Goal: Information Seeking & Learning: Check status

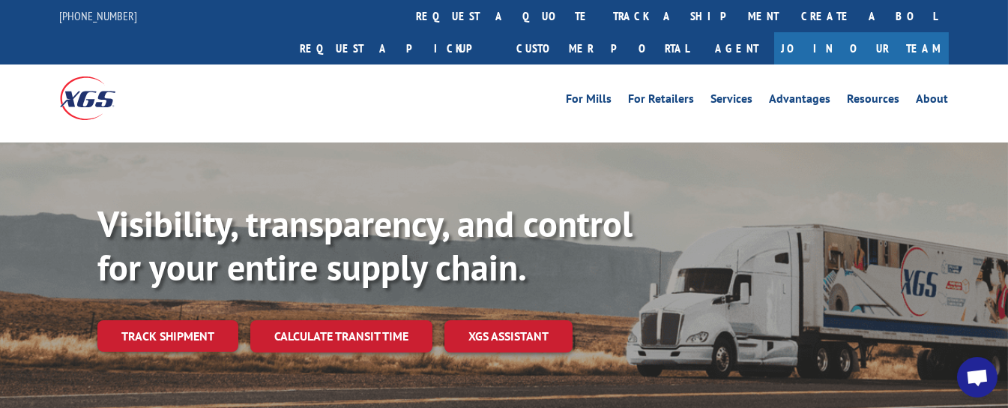
click at [603, 13] on link "track a shipment" at bounding box center [697, 16] width 188 height 32
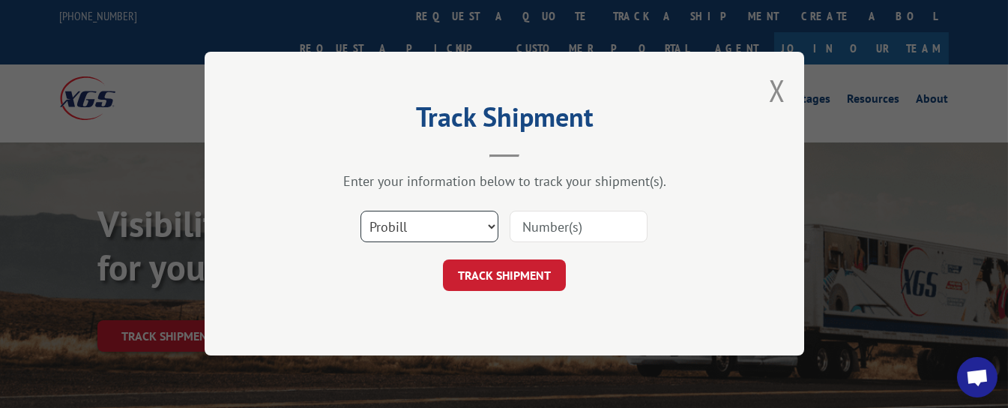
click at [434, 233] on select "Select category... Probill BOL PO" at bounding box center [430, 226] width 138 height 31
select select "bol"
click at [361, 211] on select "Select category... Probill BOL PO" at bounding box center [430, 226] width 138 height 31
click at [603, 229] on input at bounding box center [579, 226] width 138 height 31
type input "326230"
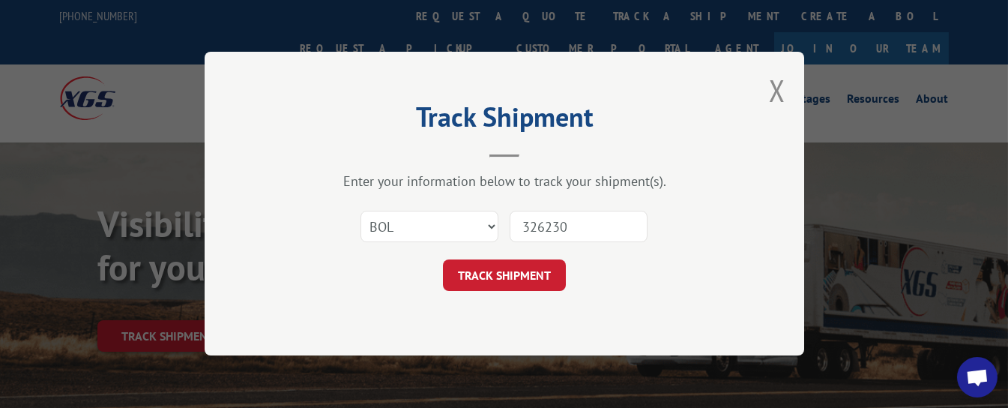
click button "TRACK SHIPMENT" at bounding box center [504, 275] width 123 height 31
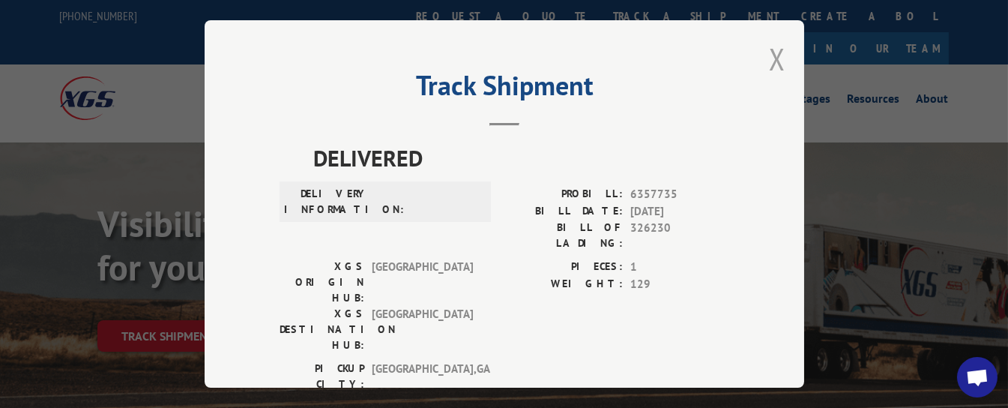
click at [769, 40] on button "Close modal" at bounding box center [777, 59] width 16 height 40
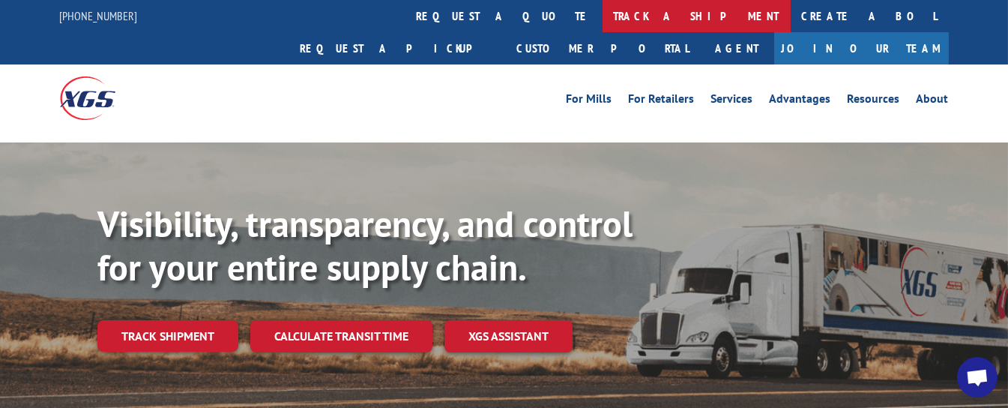
click at [603, 10] on link "track a shipment" at bounding box center [697, 16] width 188 height 32
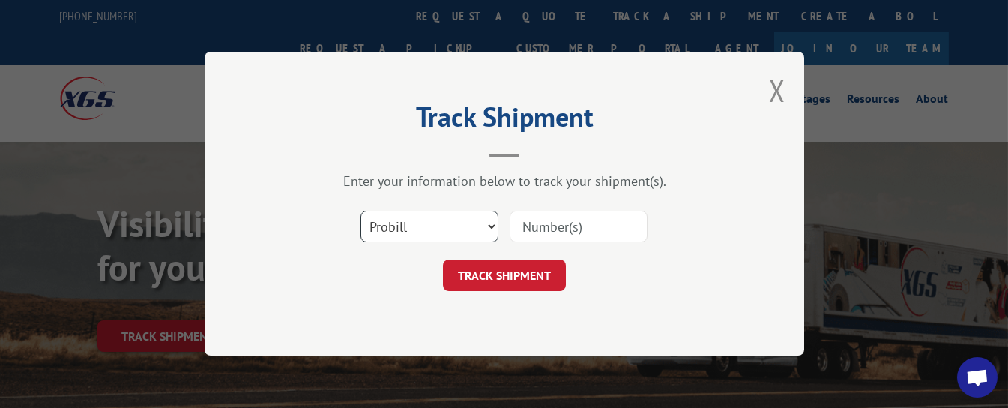
click at [463, 231] on select "Select category... Probill BOL PO" at bounding box center [430, 226] width 138 height 31
select select "bol"
click at [361, 211] on select "Select category... Probill BOL PO" at bounding box center [430, 226] width 138 height 31
click at [579, 224] on input at bounding box center [579, 226] width 138 height 31
type input "316573"
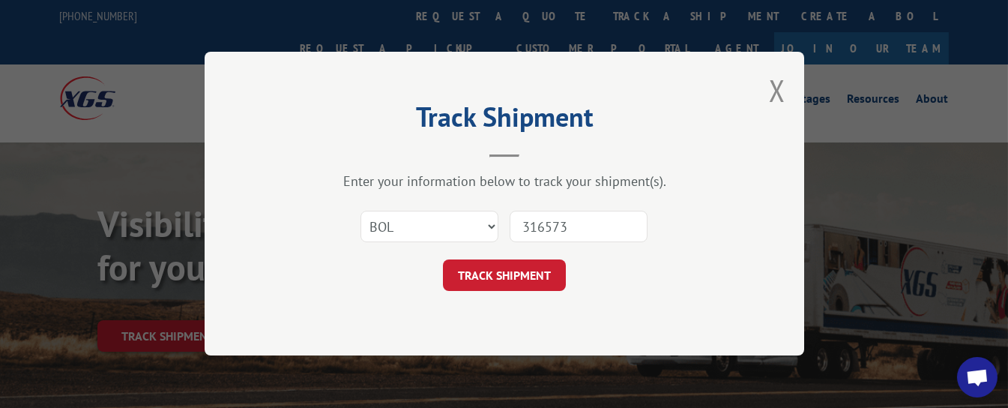
click button "TRACK SHIPMENT" at bounding box center [504, 275] width 123 height 31
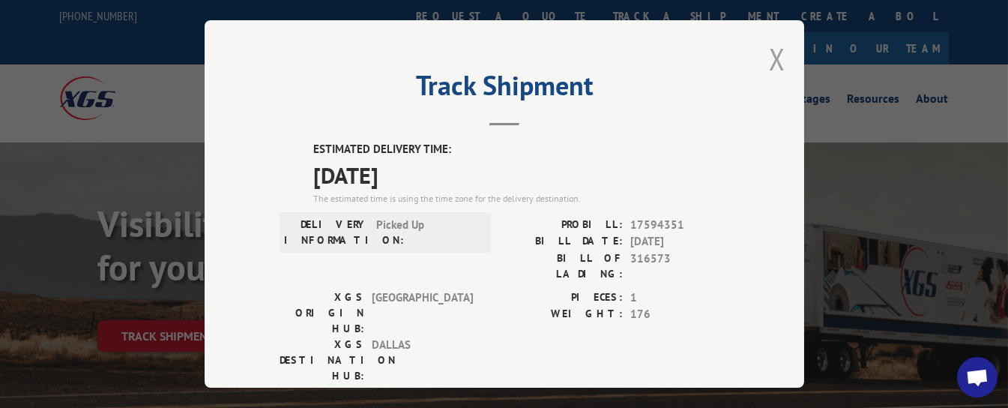
click at [774, 49] on button "Close modal" at bounding box center [777, 59] width 16 height 40
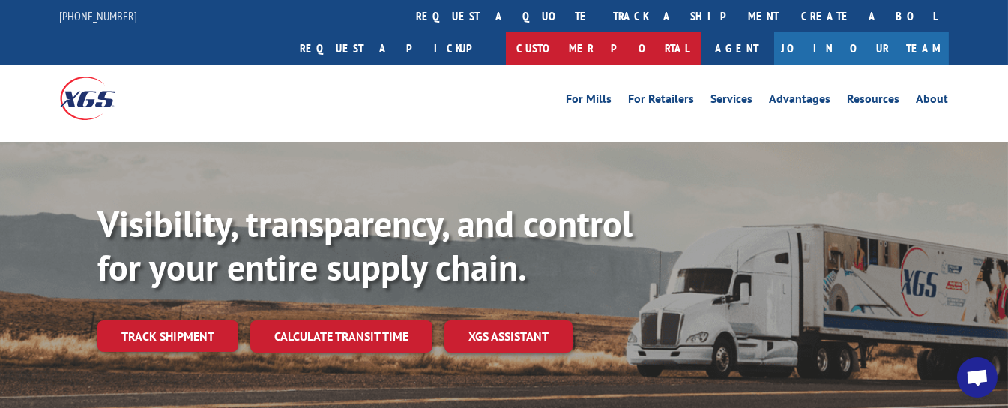
click at [701, 32] on link "Customer Portal" at bounding box center [603, 48] width 195 height 32
